Goal: Obtain resource: Download file/media

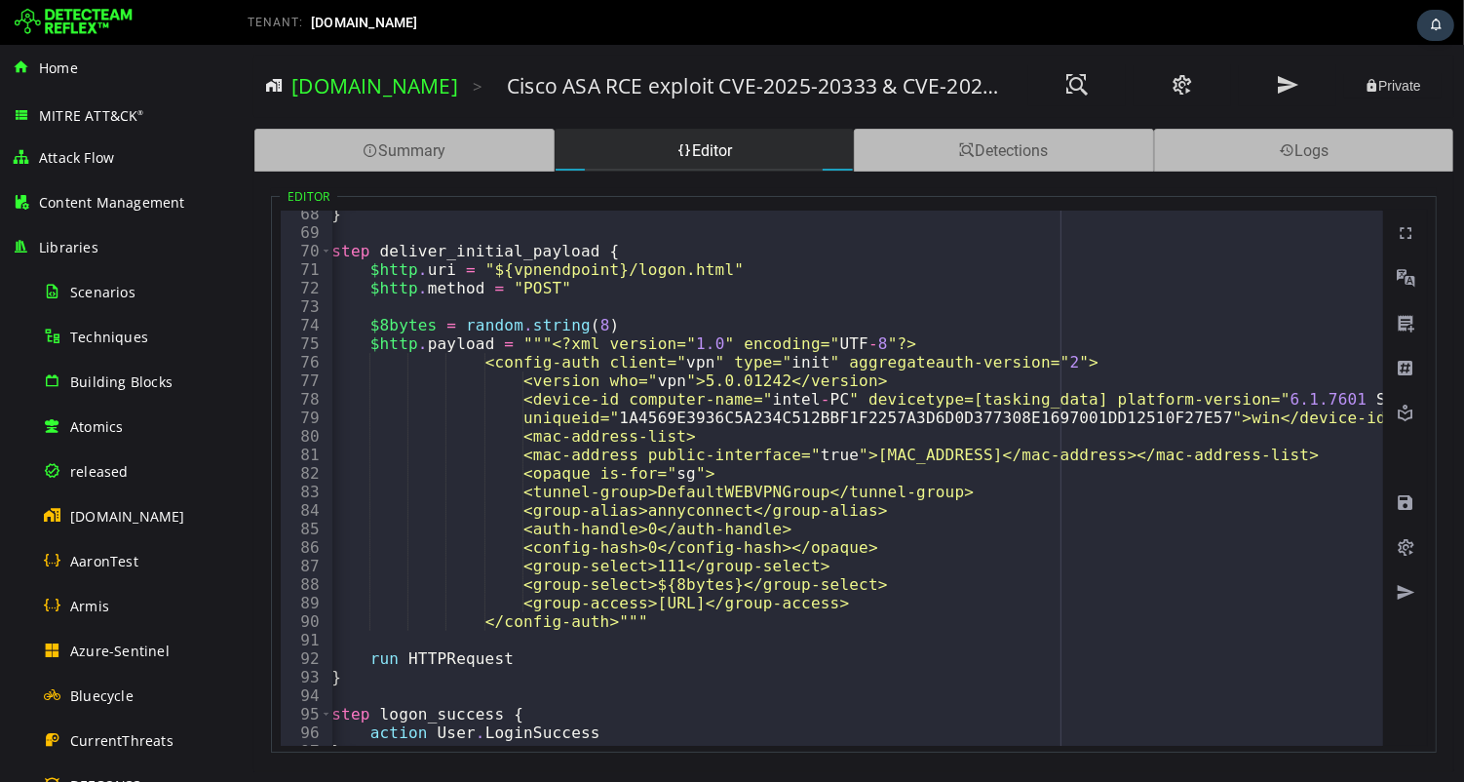
scroll to position [0, 42]
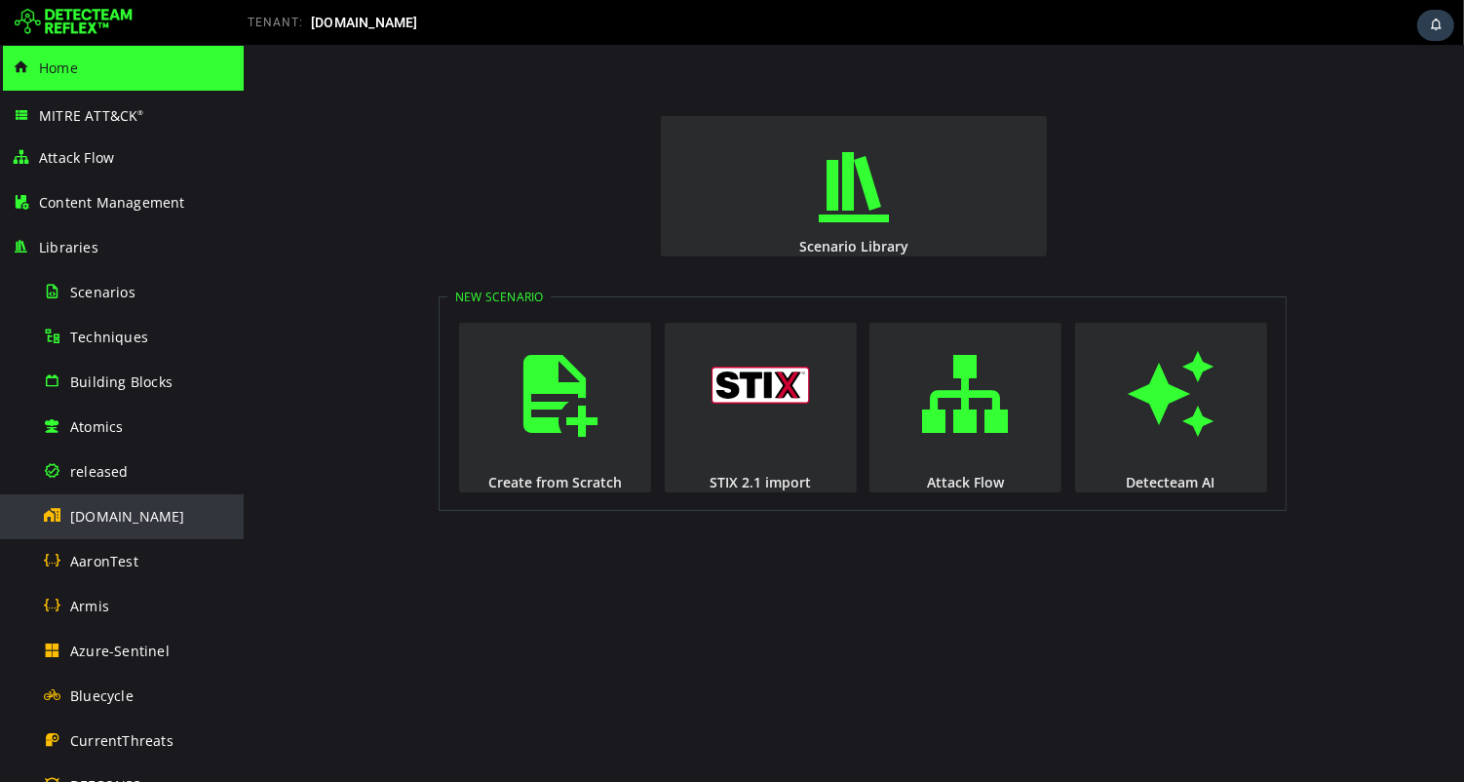
click at [131, 521] on span "[DOMAIN_NAME]" at bounding box center [127, 516] width 115 height 19
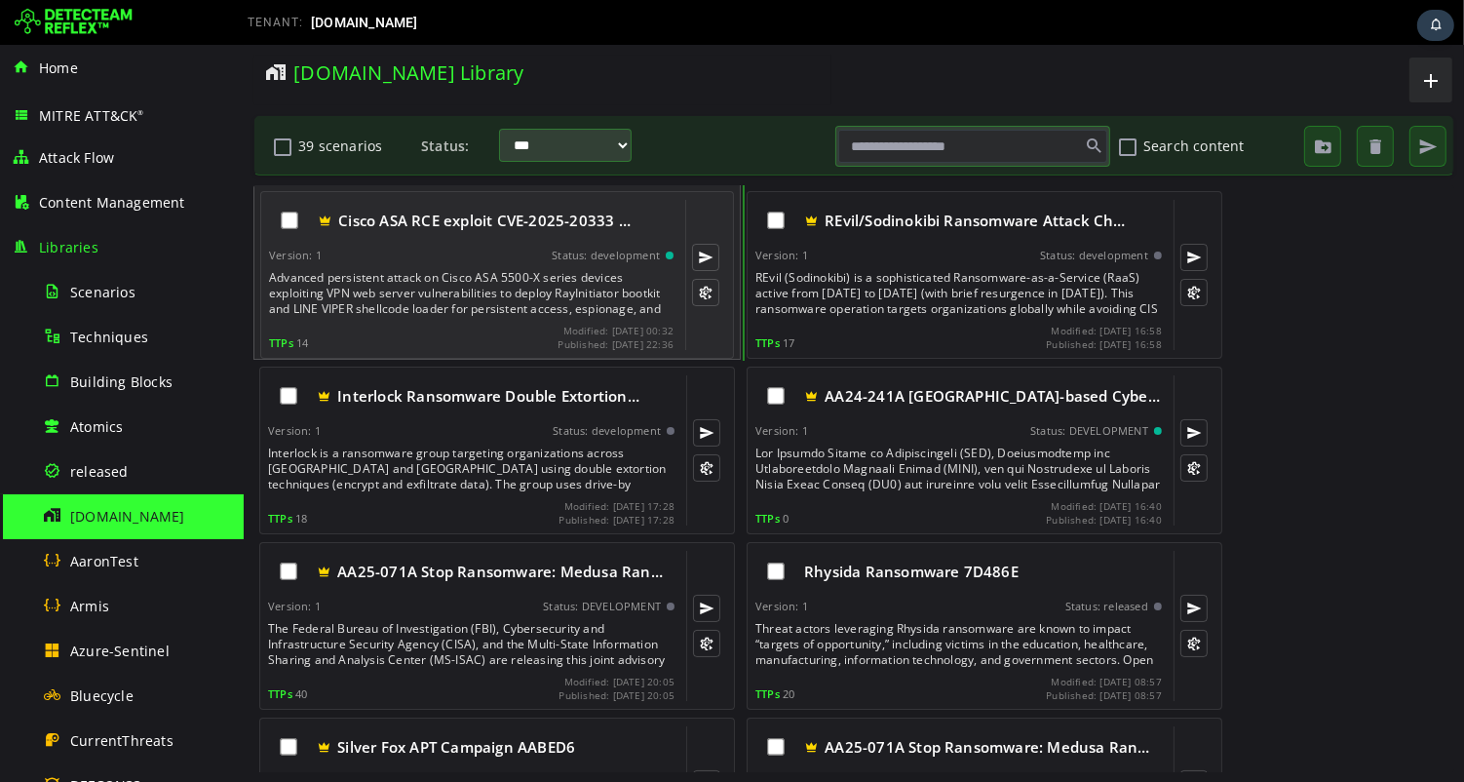
click at [446, 280] on div "Advanced persistent attack on Cisco ASA 5500-X series devices exploiting VPN we…" at bounding box center [472, 293] width 408 height 47
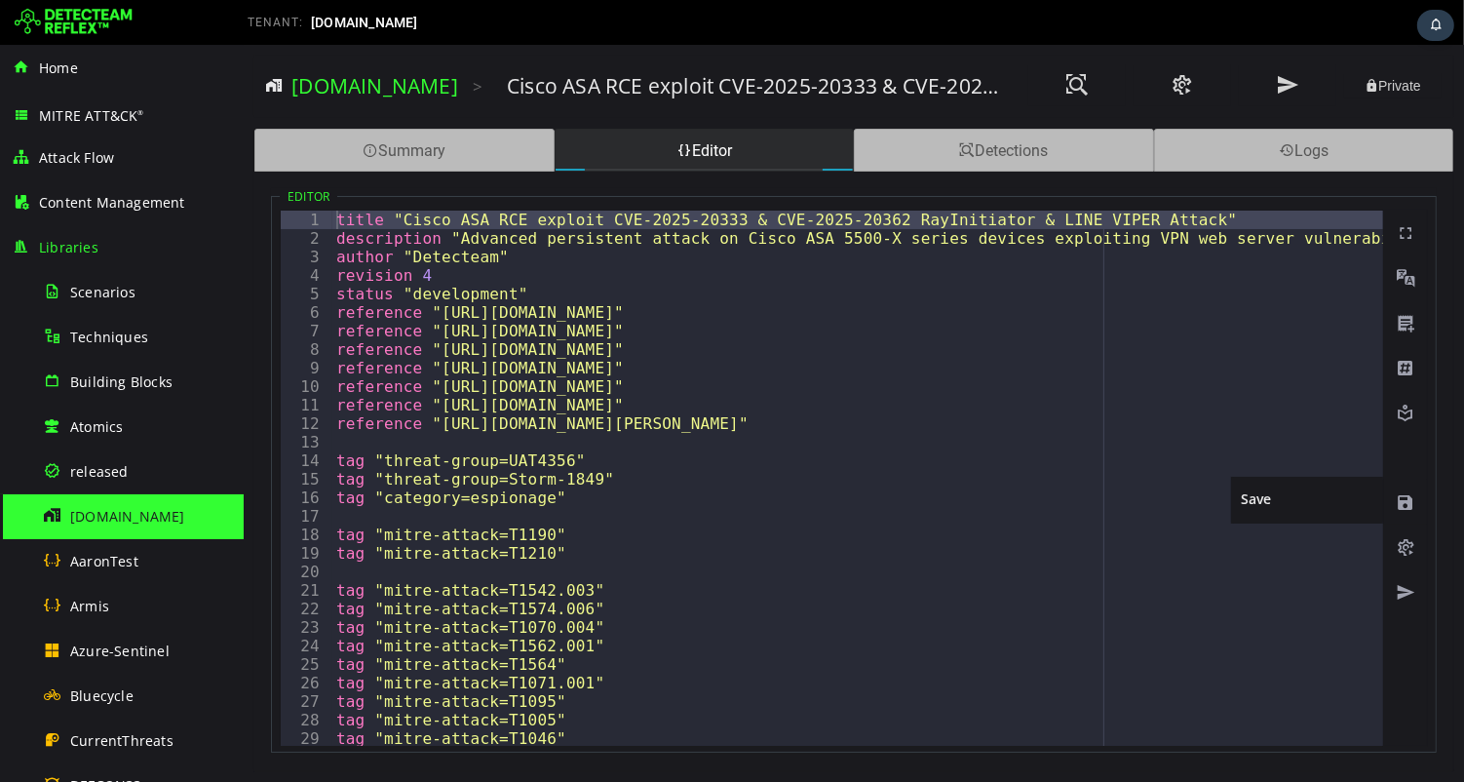
click at [1401, 500] on span at bounding box center [1404, 502] width 19 height 19
click at [1406, 549] on span at bounding box center [1404, 547] width 19 height 19
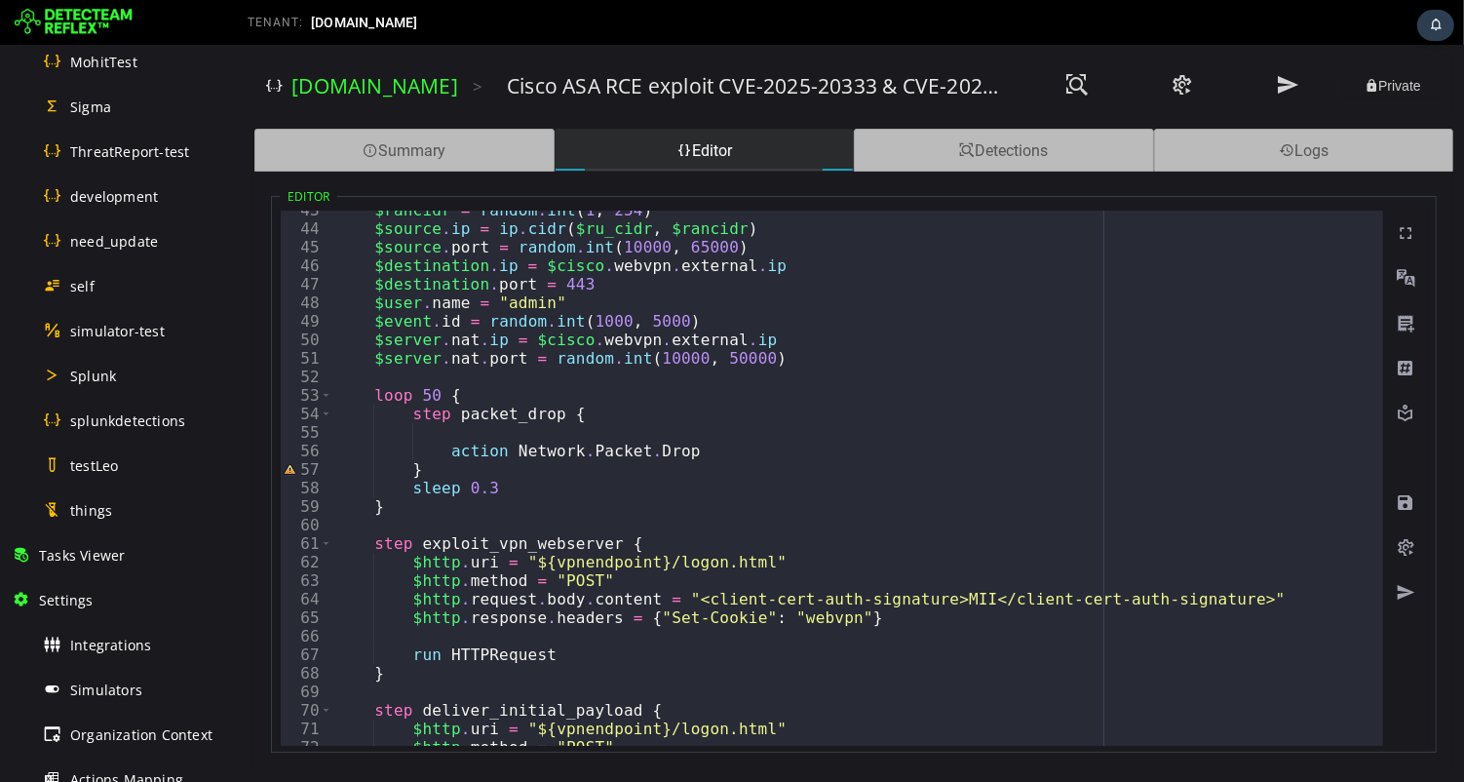
scroll to position [1150, 0]
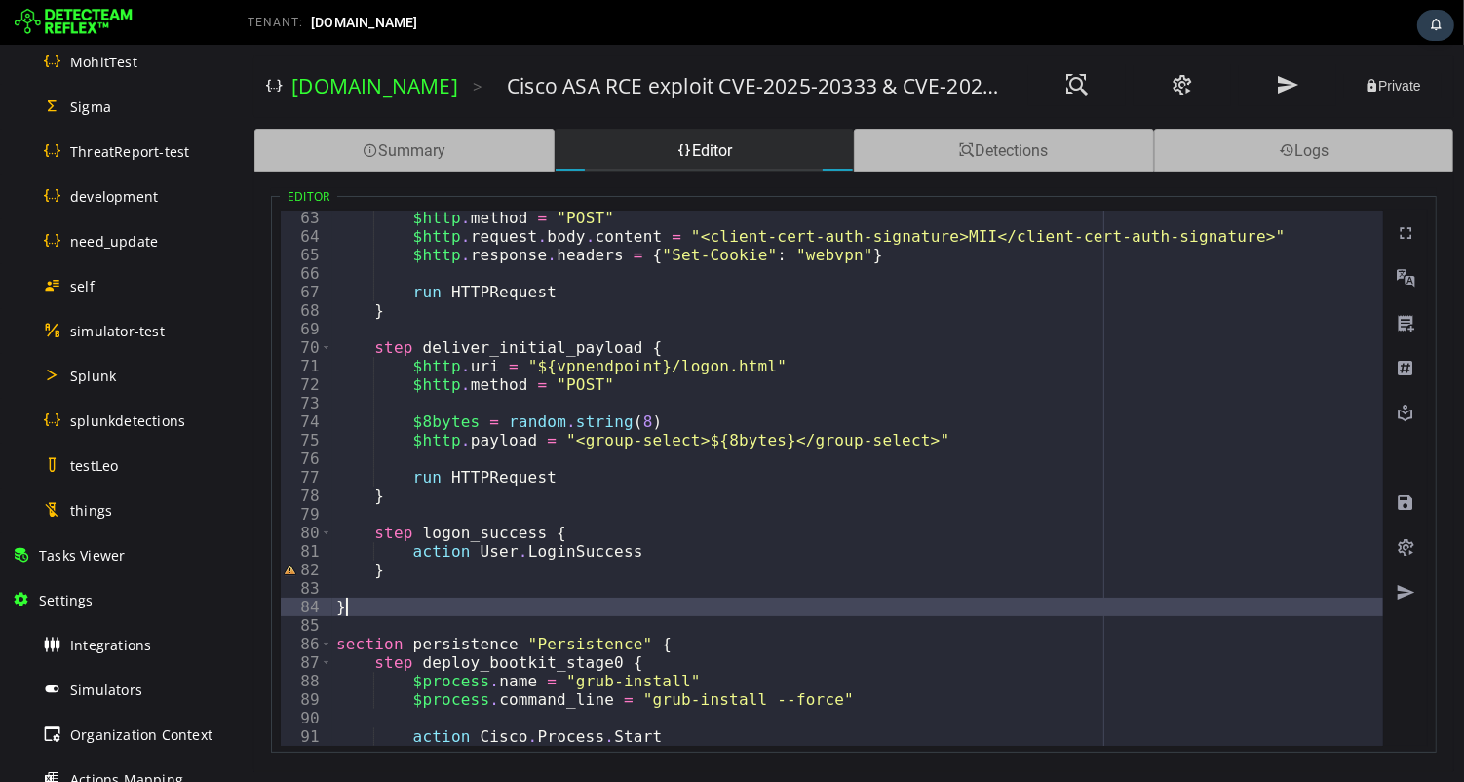
click at [708, 598] on div "$http . method = "POST" $http . request . body . content = "<client-cert-auth-s…" at bounding box center [1461, 495] width 2260 height 572
type textarea "*"
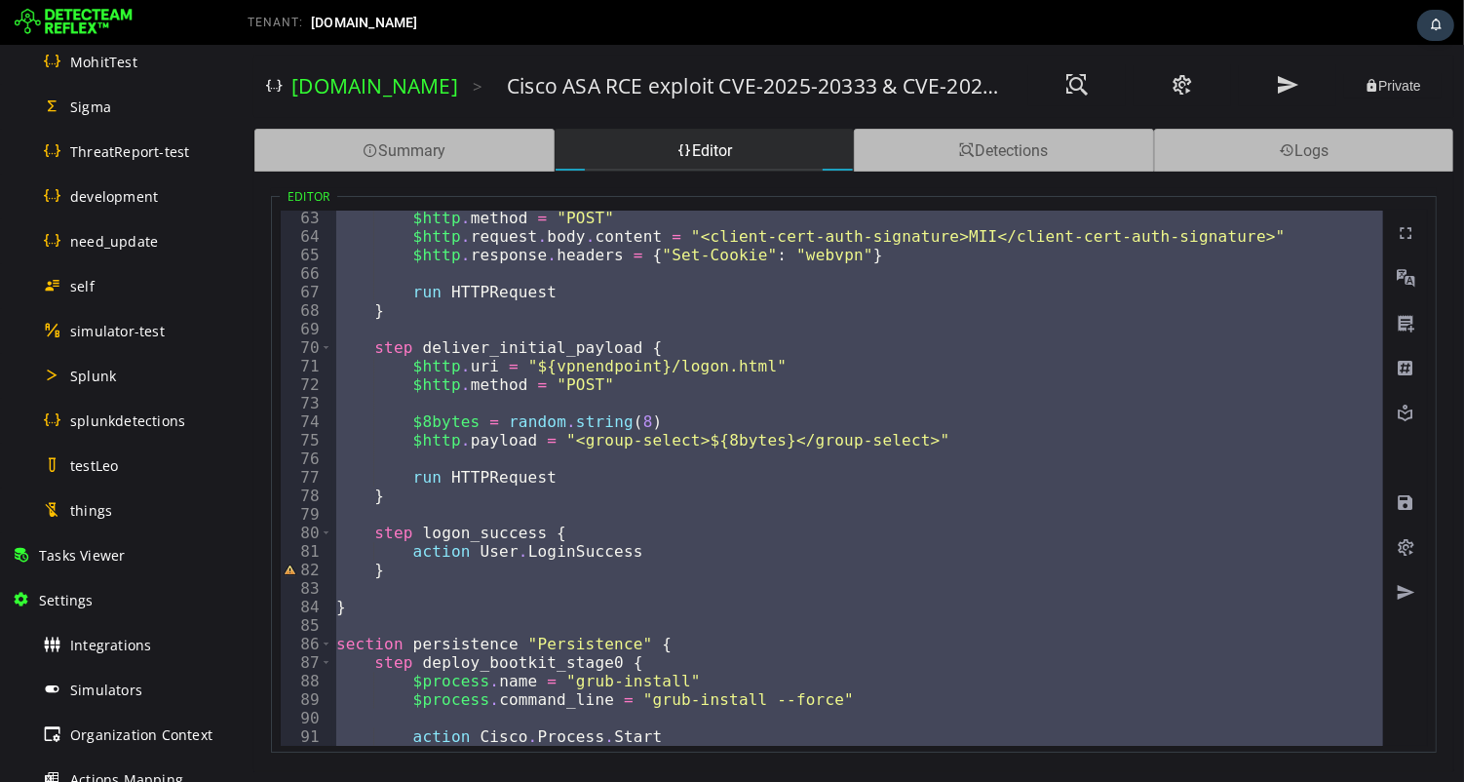
paste textarea
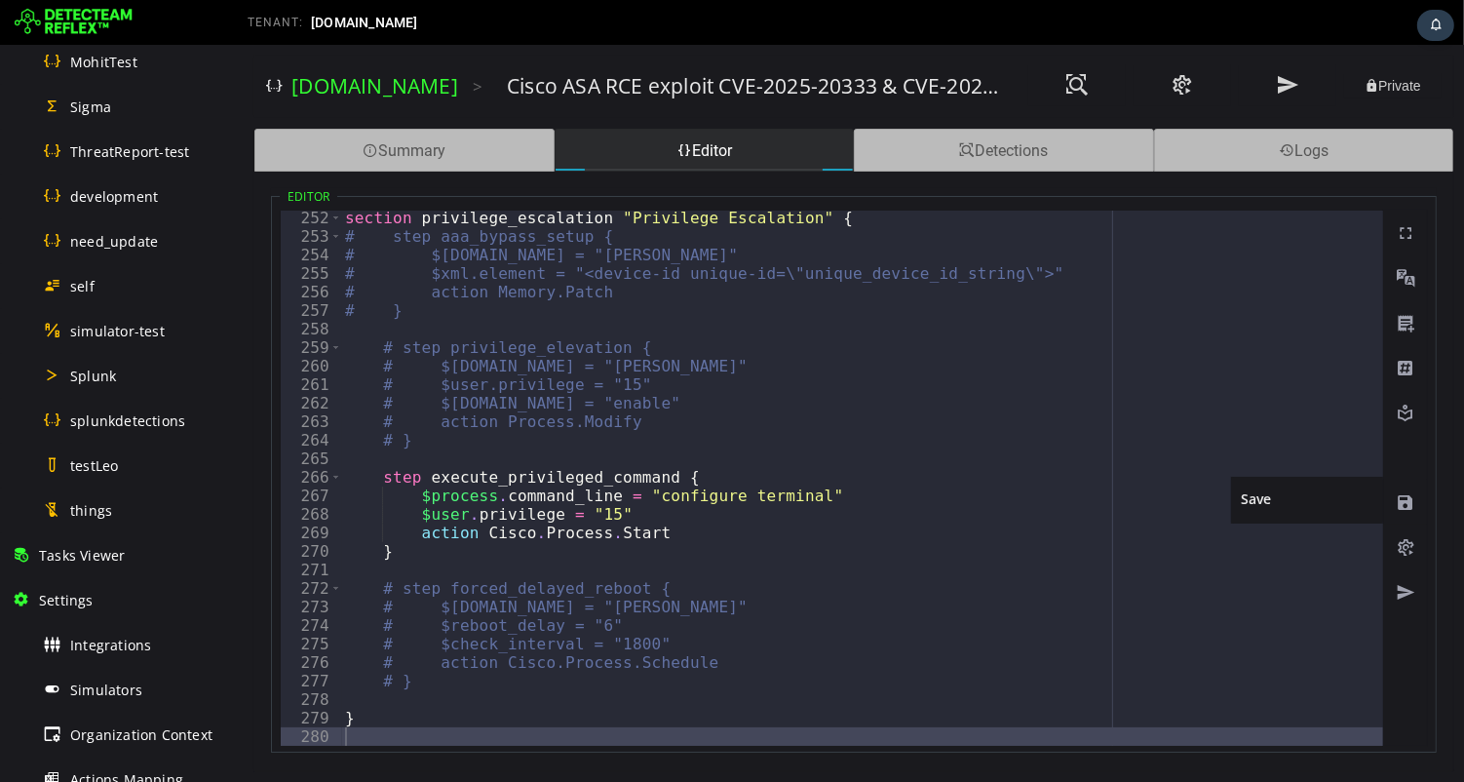
click at [1404, 505] on span at bounding box center [1404, 502] width 19 height 19
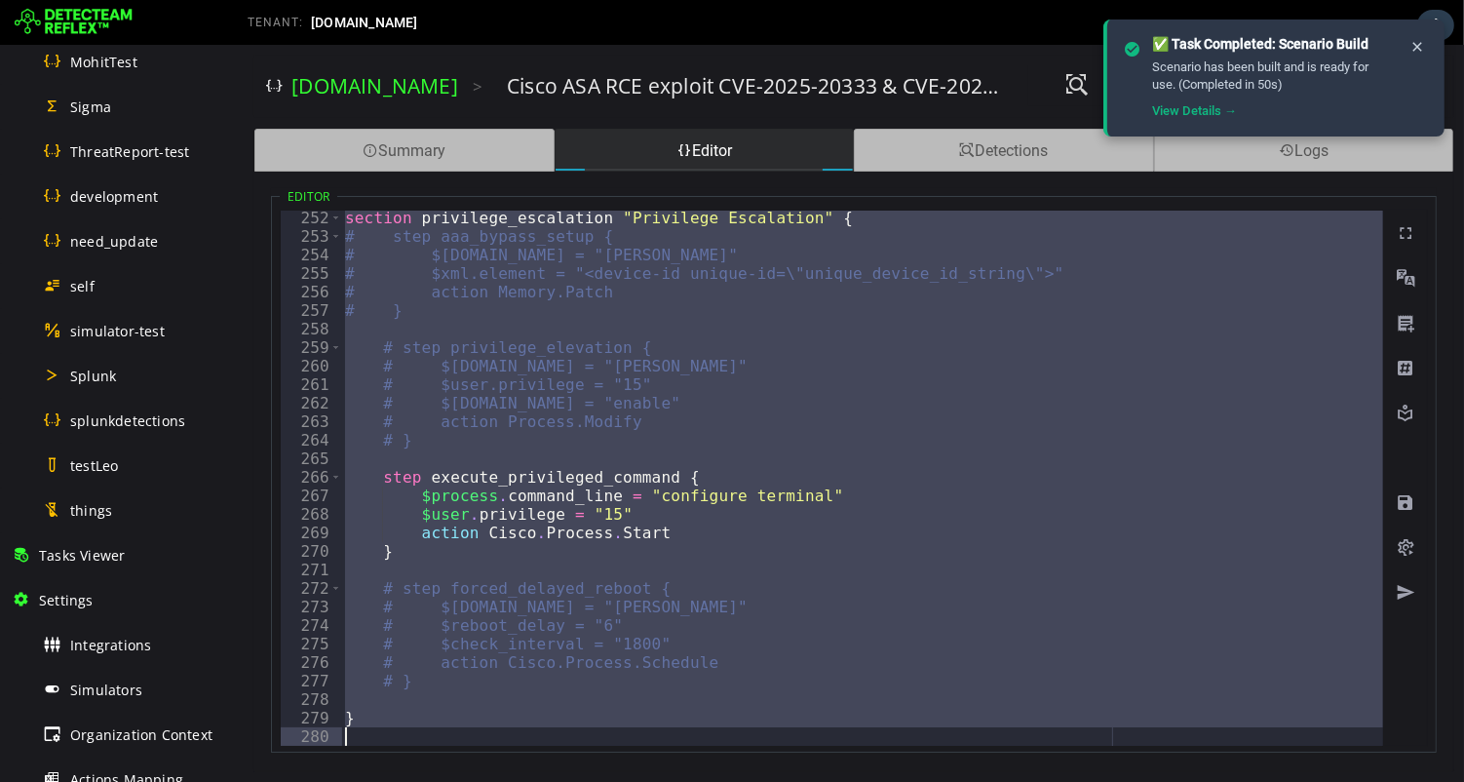
drag, startPoint x: 330, startPoint y: 236, endPoint x: 560, endPoint y: 782, distance: 592.0
click at [560, 781] on html "XXXXXXXXXXXXXXXXXXXXXXXXXXXXXXXXXXXXXXXXXXXXXXXXXXXXXXXXXXXXXXXXXXXXXXXXXXXXXXX…" at bounding box center [853, 413] width 1220 height 737
type textarea "*"
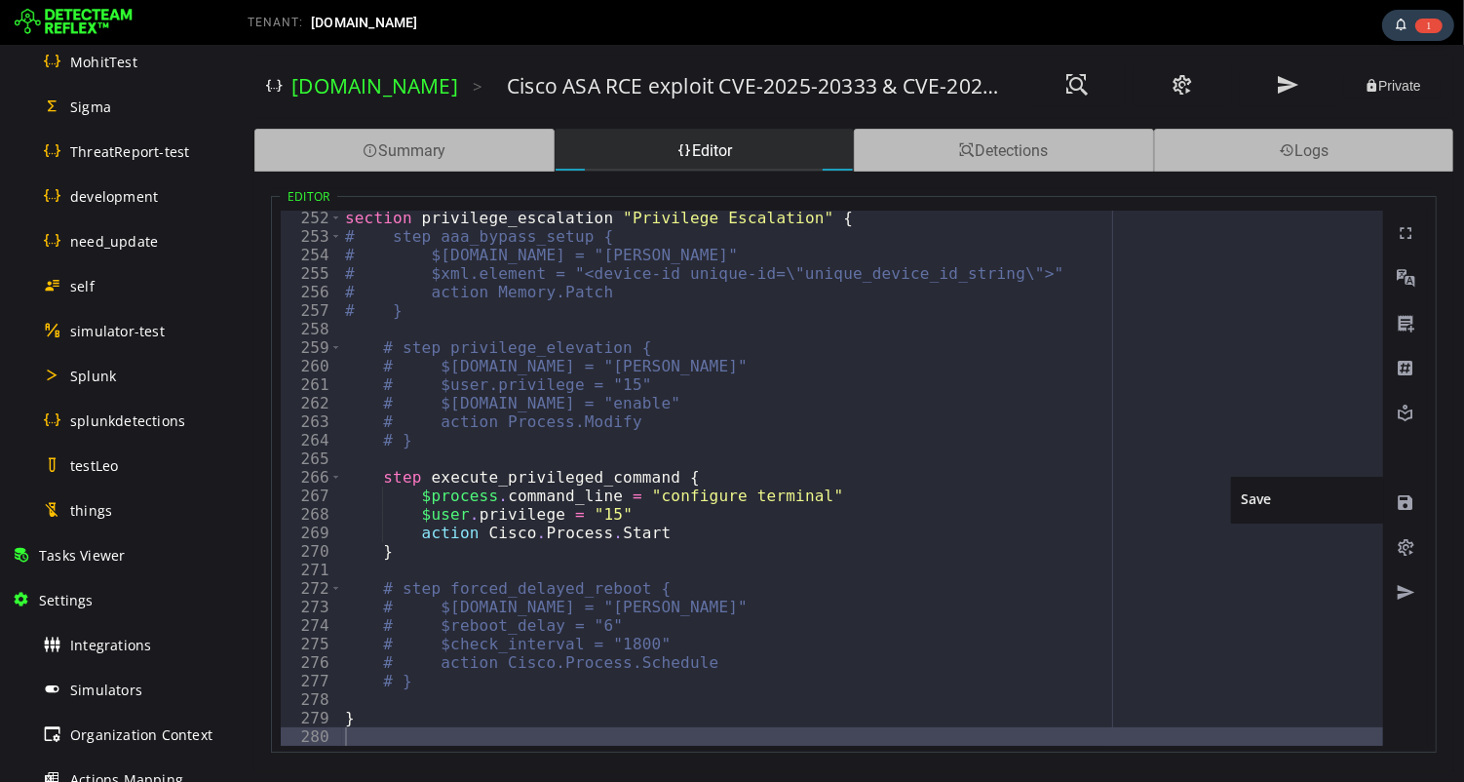
click at [1404, 500] on span at bounding box center [1404, 502] width 19 height 19
click at [1404, 503] on span at bounding box center [1404, 502] width 19 height 19
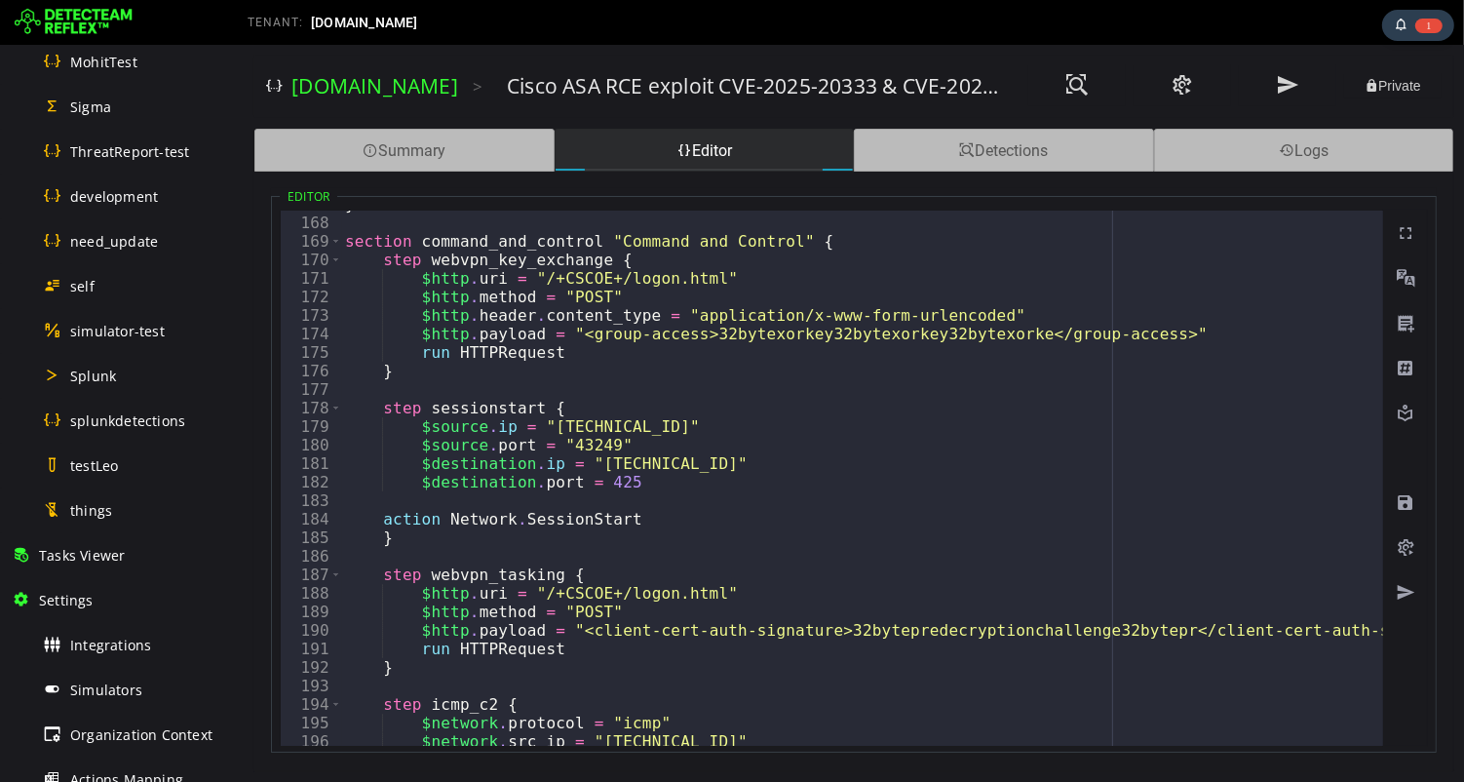
scroll to position [1102, 0]
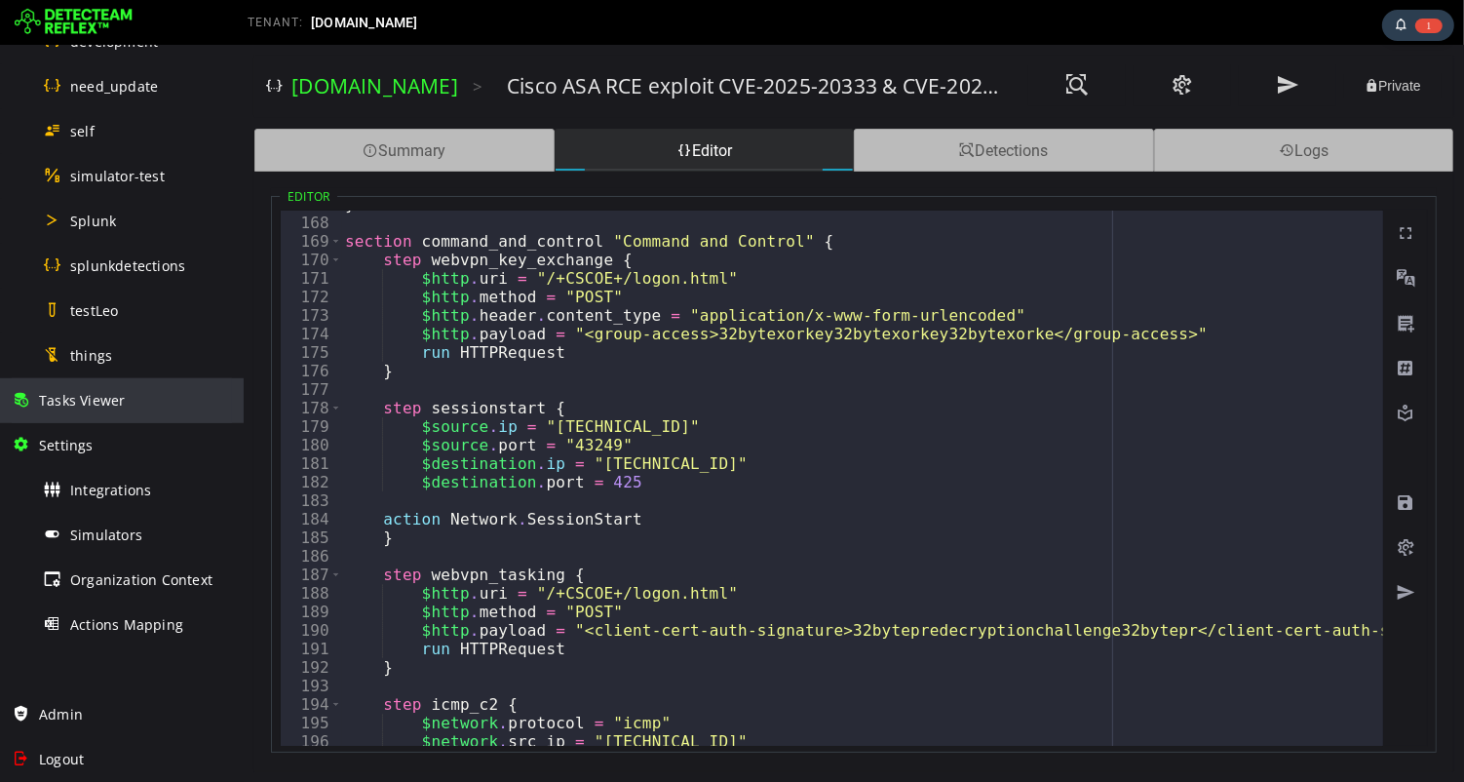
click at [88, 403] on span "Tasks Viewer" at bounding box center [82, 400] width 86 height 19
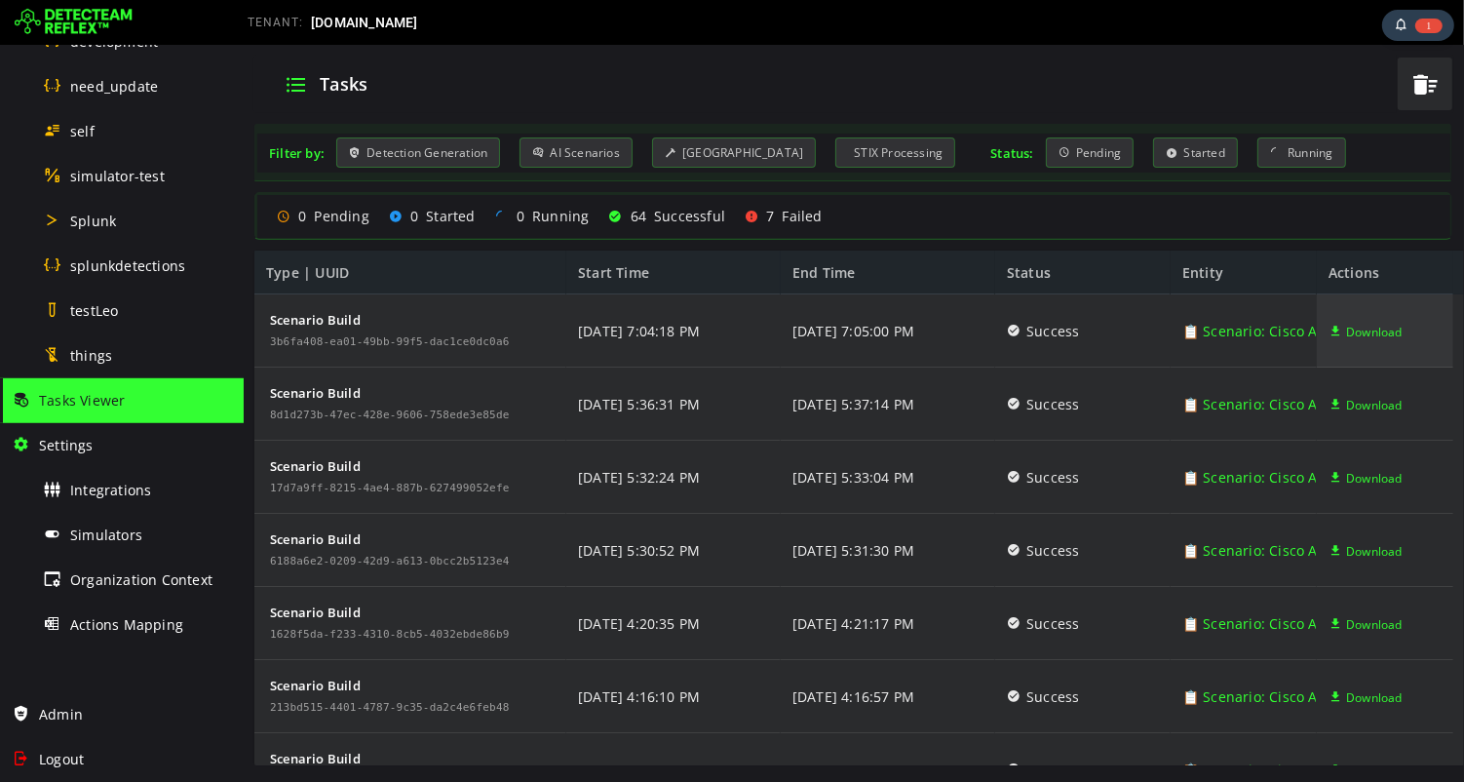
click at [1360, 331] on span "Download" at bounding box center [1373, 331] width 57 height 73
